Goal: Transaction & Acquisition: Purchase product/service

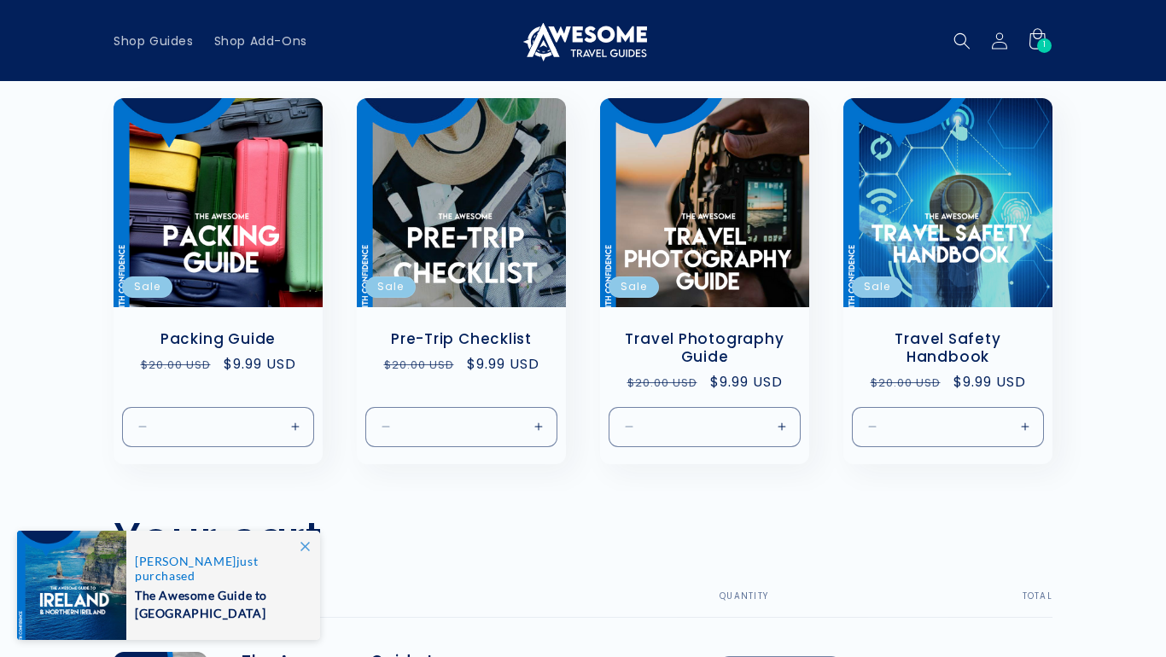
scroll to position [54, 0]
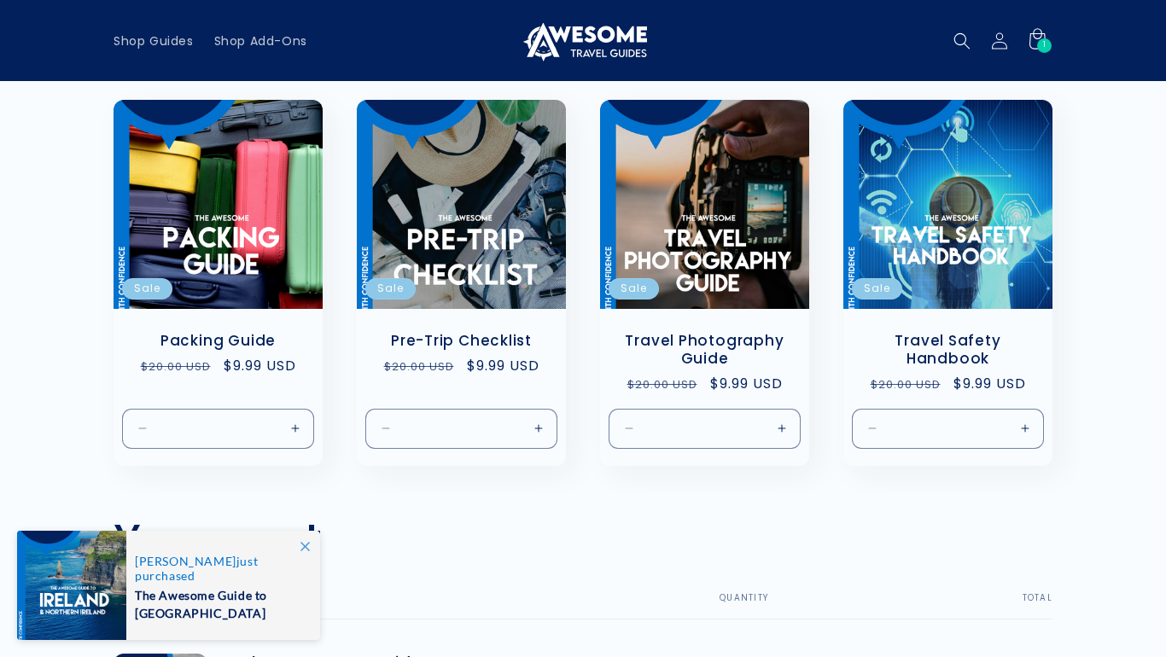
click at [179, 583] on span "The Awesome Guide to [GEOGRAPHIC_DATA]" at bounding box center [218, 602] width 167 height 39
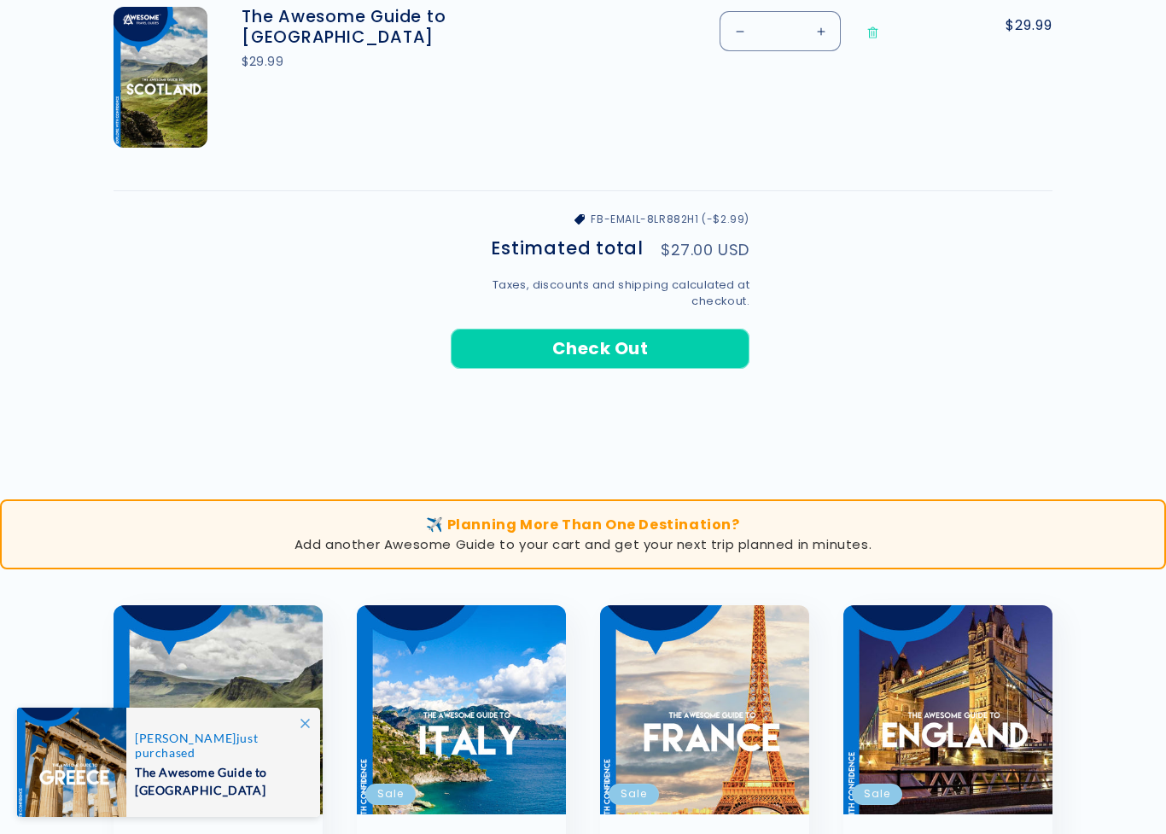
scroll to position [711, 0]
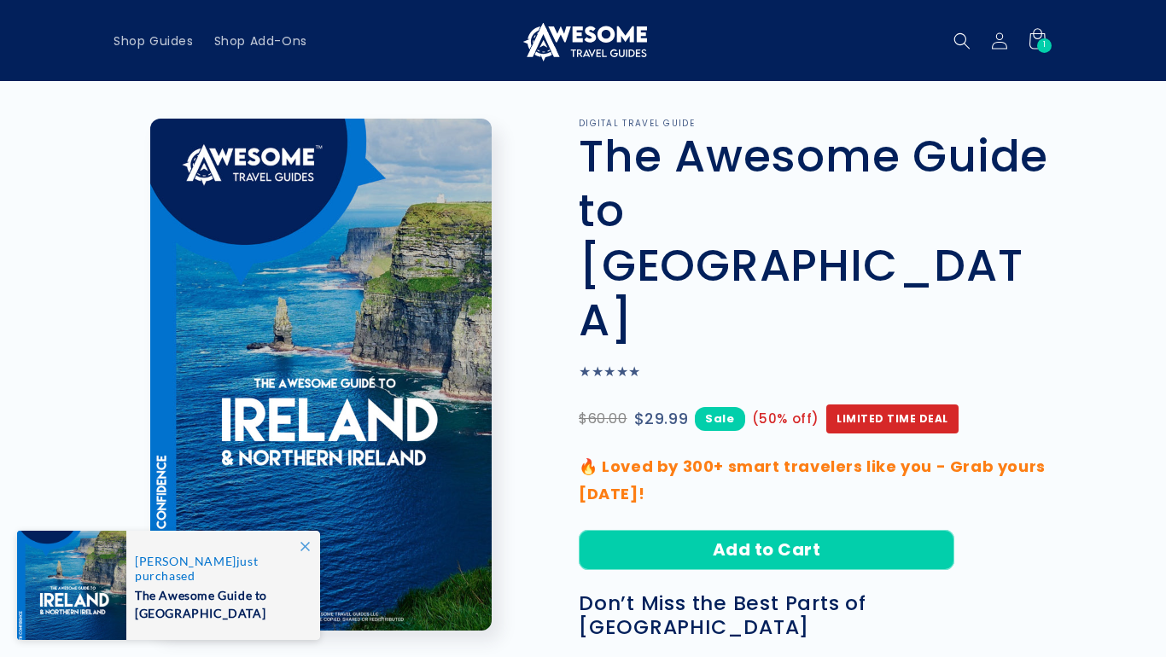
scroll to position [-52, 0]
click at [1042, 50] on div "1 1 item" at bounding box center [1044, 45] width 15 height 15
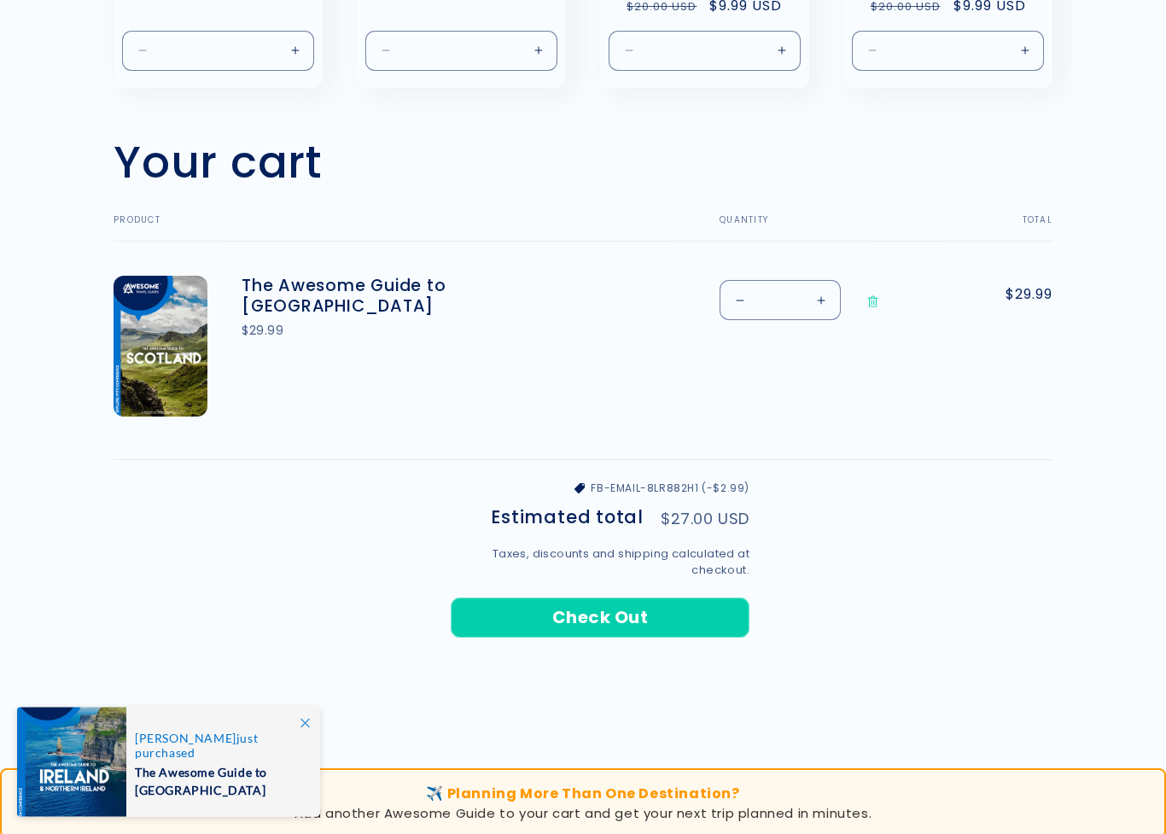
scroll to position [432, 0]
